Goal: Information Seeking & Learning: Understand process/instructions

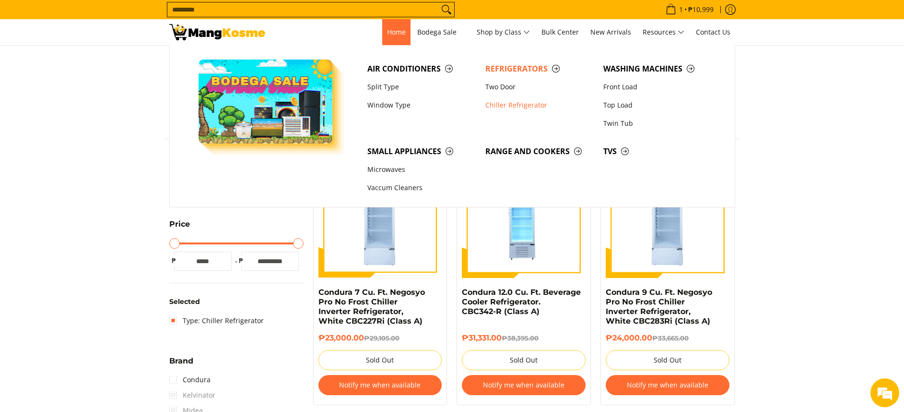
click at [399, 34] on span "Home" at bounding box center [396, 31] width 19 height 9
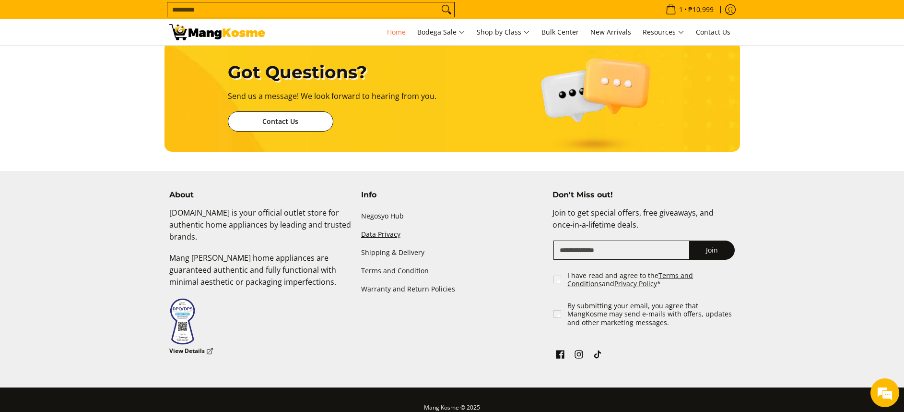
scroll to position [2265, 0]
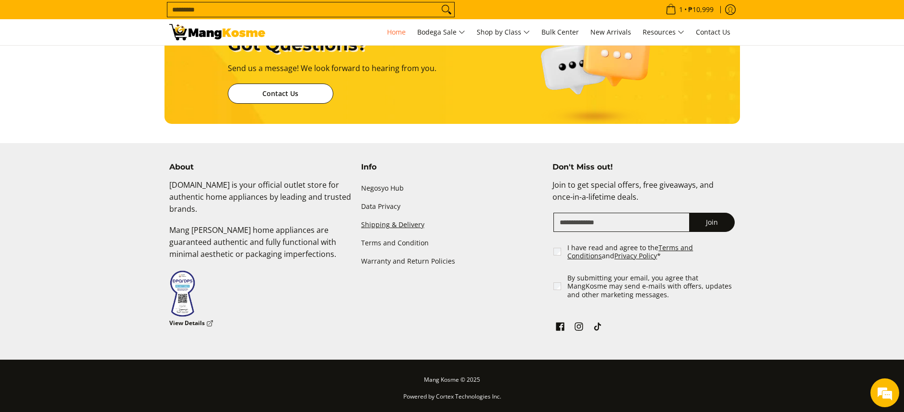
click at [393, 228] on link "Shipping & Delivery" at bounding box center [452, 224] width 182 height 18
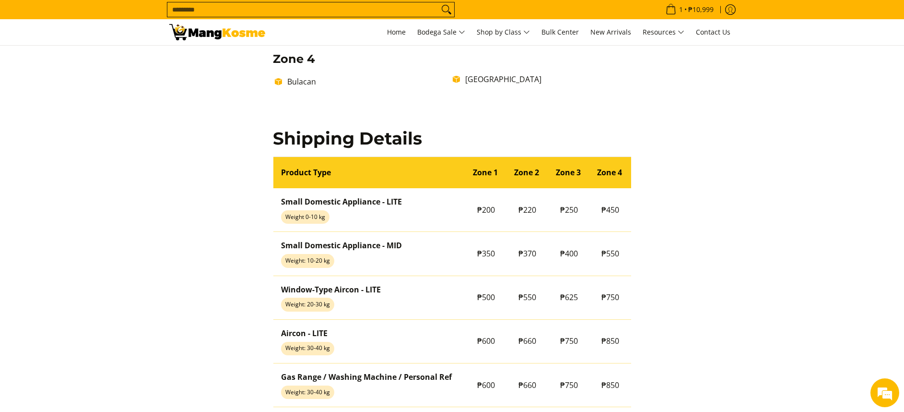
scroll to position [867, 0]
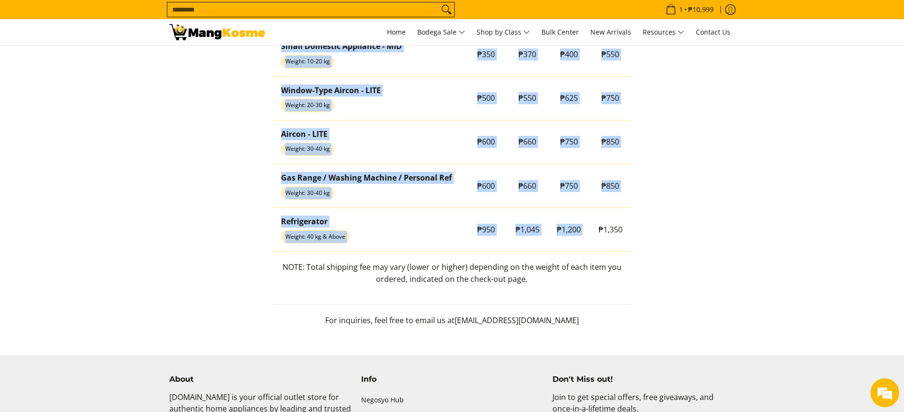
drag, startPoint x: 602, startPoint y: 236, endPoint x: 636, endPoint y: 245, distance: 35.8
